Goal: Task Accomplishment & Management: Complete application form

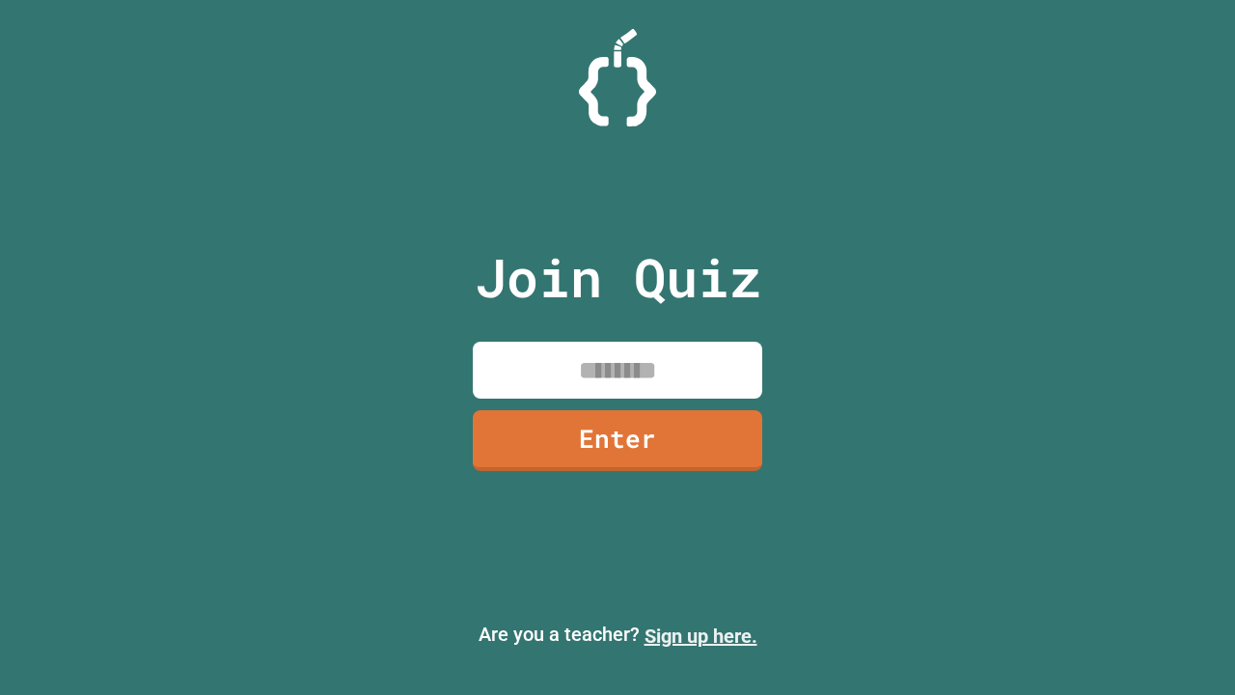
click at [700, 636] on link "Sign up here." at bounding box center [700, 635] width 113 height 23
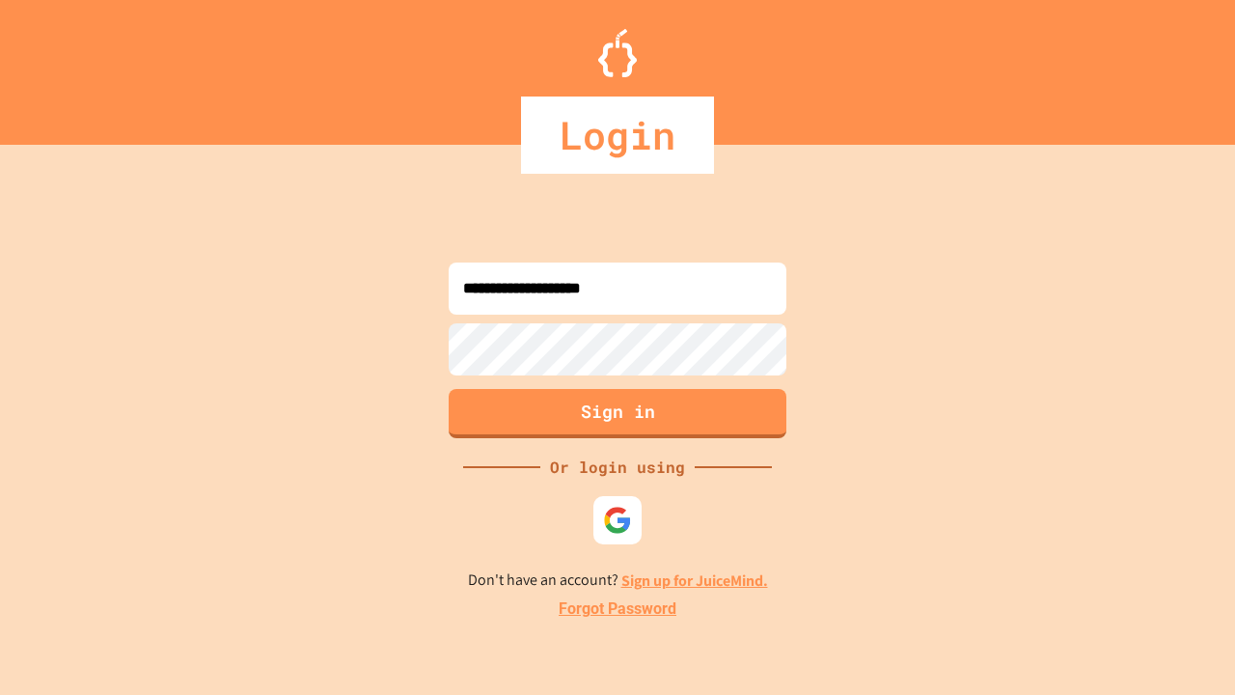
type input "**********"
